Goal: Find specific page/section: Find specific page/section

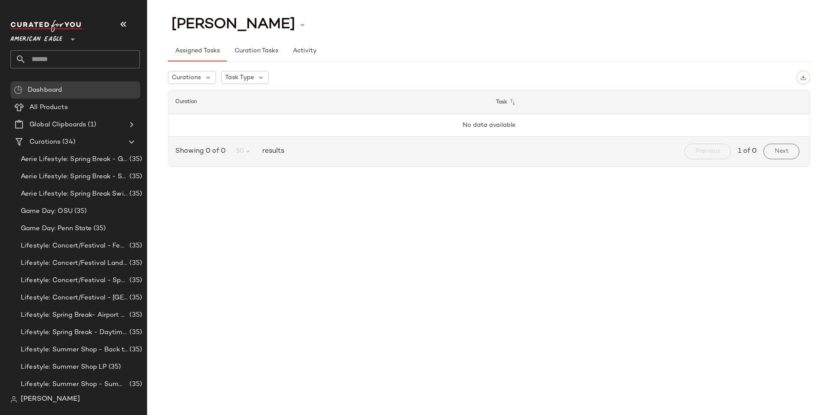
click at [36, 399] on span "[PERSON_NAME]" at bounding box center [50, 399] width 59 height 10
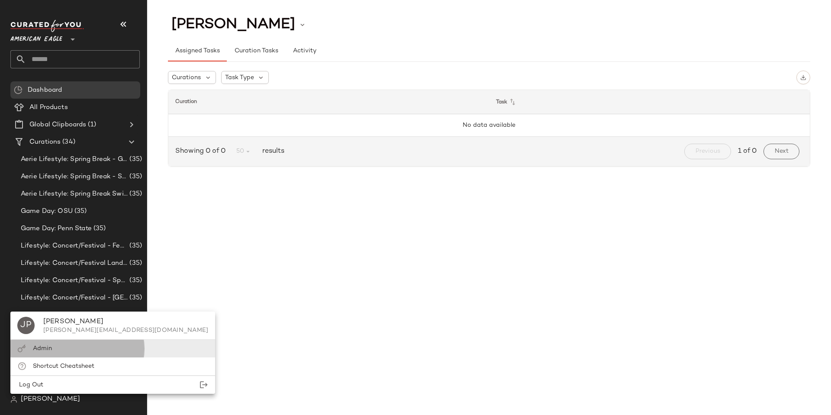
click at [48, 345] on span "Admin" at bounding box center [42, 348] width 19 height 6
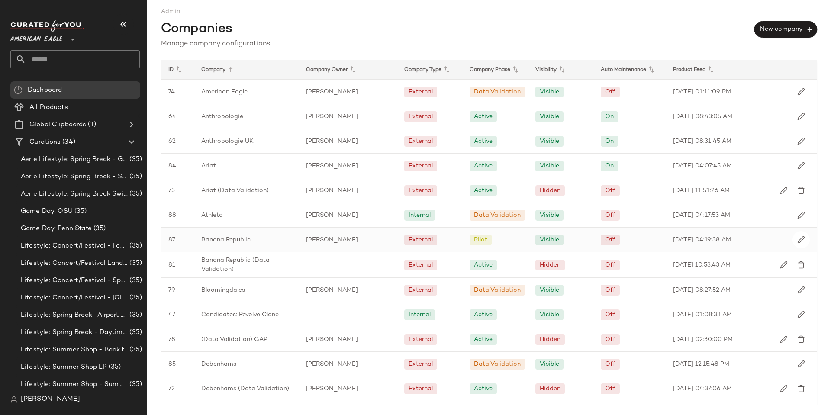
click at [221, 243] on span "Banana Republic" at bounding box center [225, 240] width 49 height 9
